Goal: Task Accomplishment & Management: Use online tool/utility

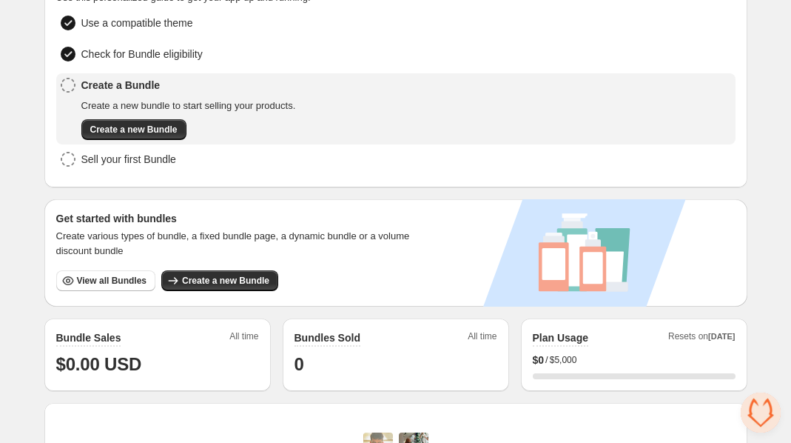
scroll to position [94, 0]
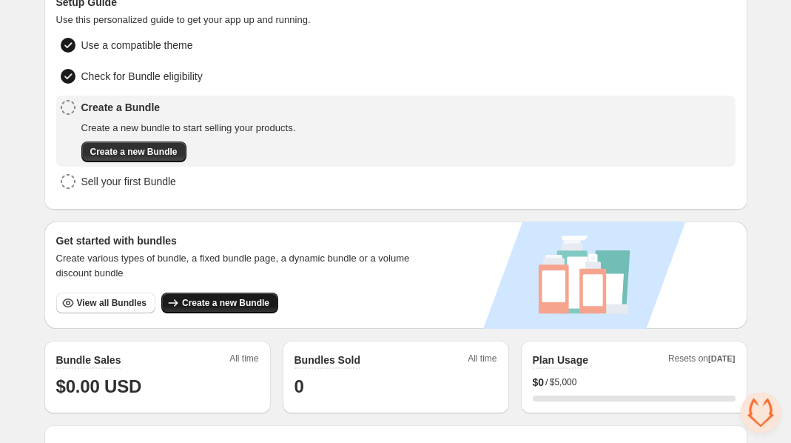
click at [226, 297] on span "Create a new Bundle" at bounding box center [225, 303] width 87 height 12
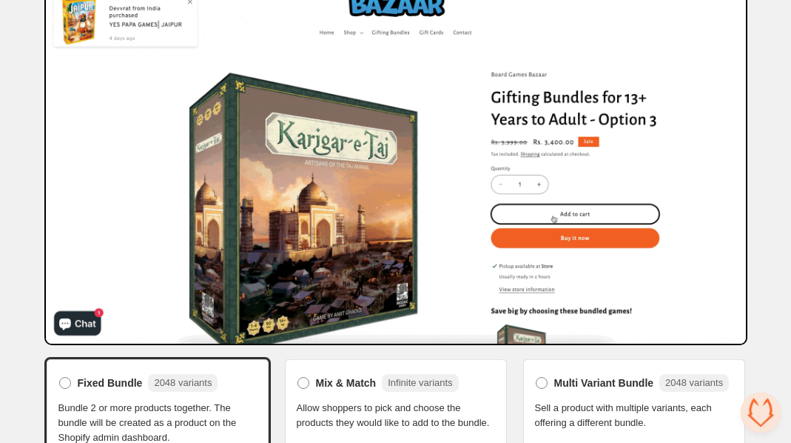
scroll to position [76, 0]
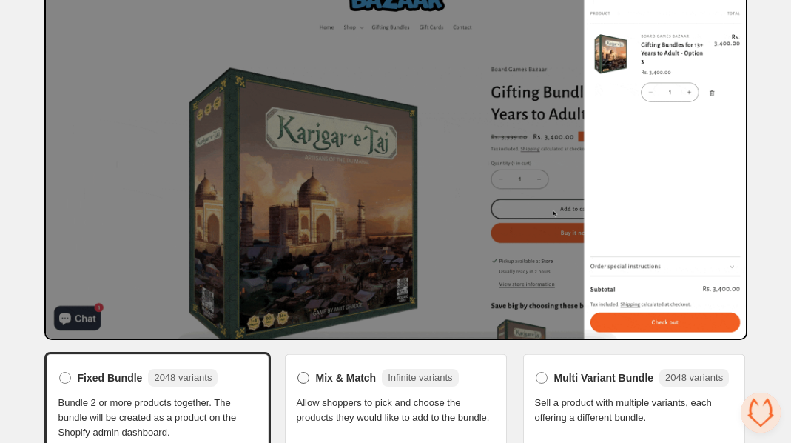
click at [316, 377] on span "Mix & Match" at bounding box center [346, 377] width 61 height 15
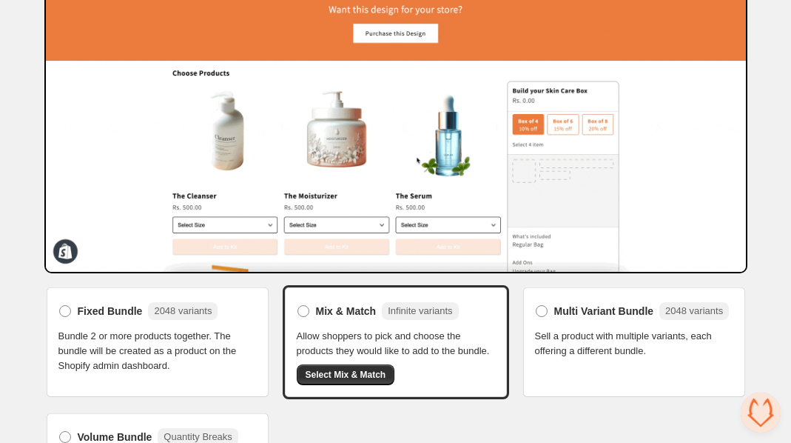
scroll to position [144, 0]
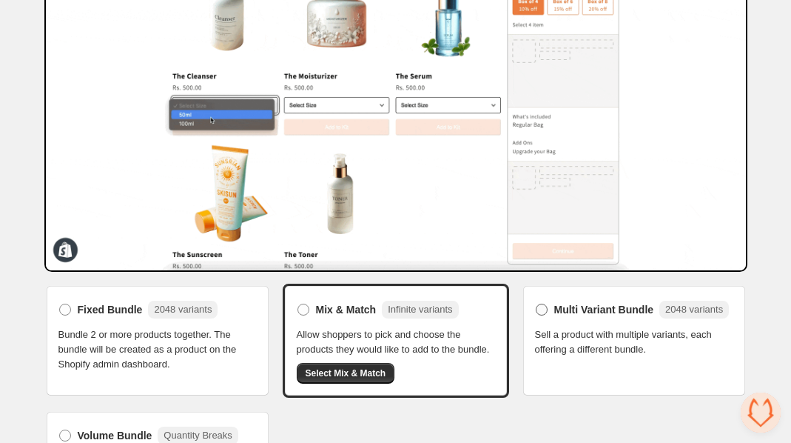
click at [552, 315] on label "Multi Variant Bundle 2048 variants" at bounding box center [632, 310] width 195 height 24
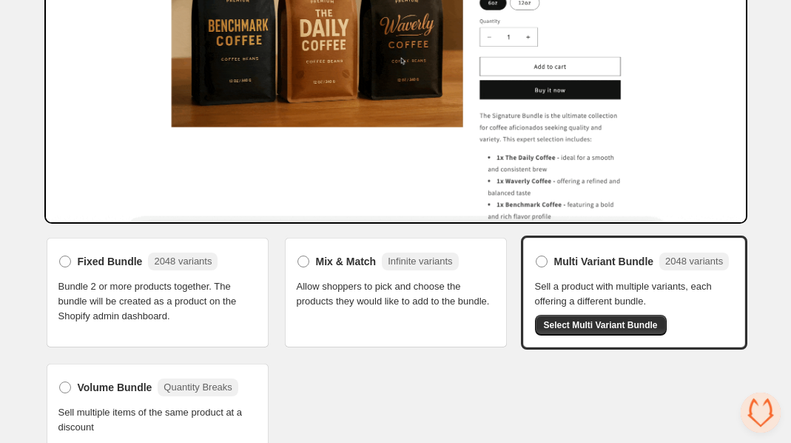
scroll to position [224, 0]
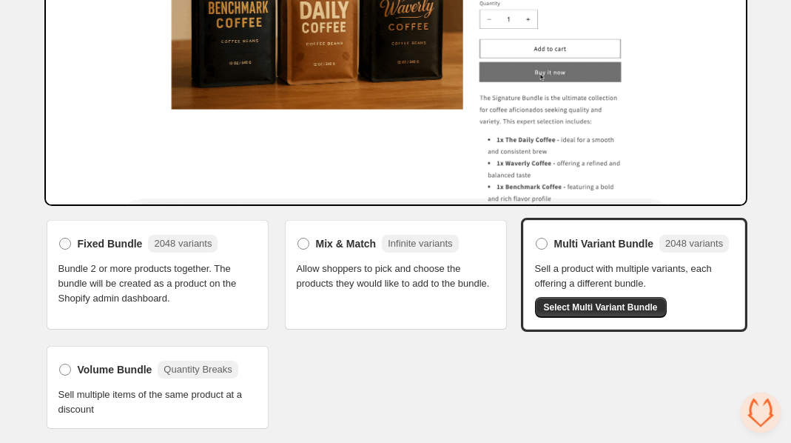
click at [91, 261] on span "Bundle 2 or more products together. The bundle will be created as a product on …" at bounding box center [157, 283] width 198 height 44
click at [73, 232] on label "Fixed Bundle 2048 variants" at bounding box center [138, 244] width 160 height 24
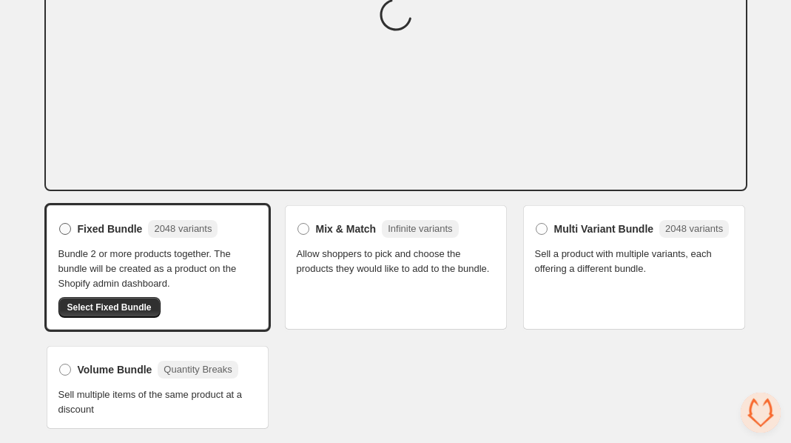
scroll to position [218, 0]
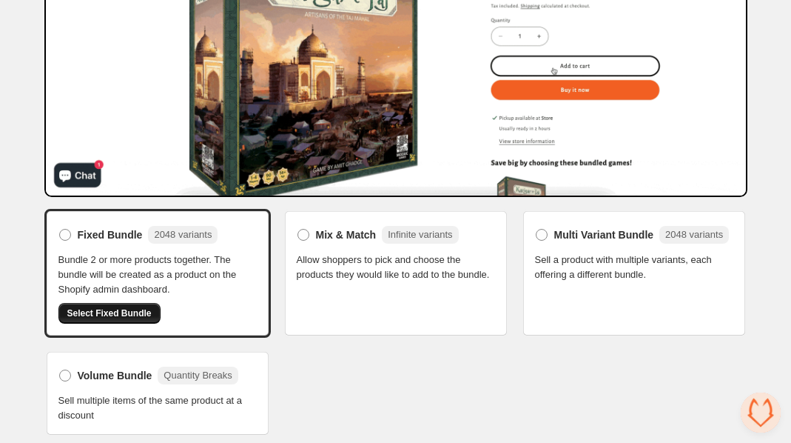
click at [107, 308] on span "Select Fixed Bundle" at bounding box center [109, 313] width 84 height 12
